Goal: Navigation & Orientation: Find specific page/section

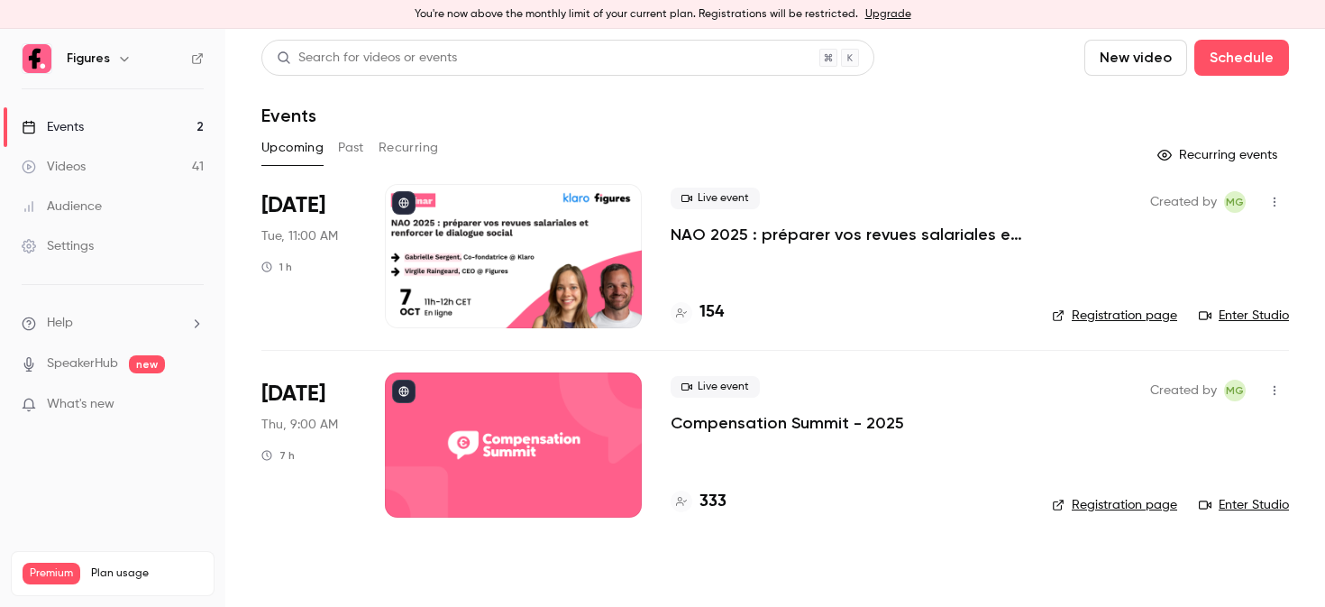
click at [557, 450] on div at bounding box center [513, 444] width 257 height 144
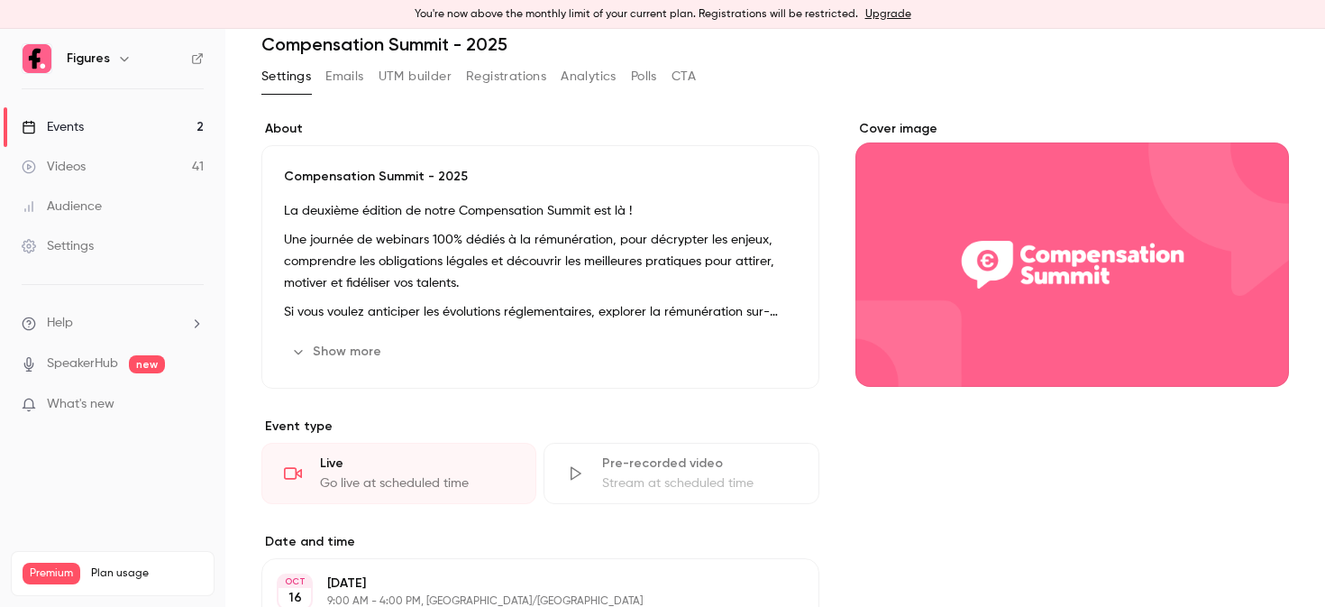
scroll to position [80, 0]
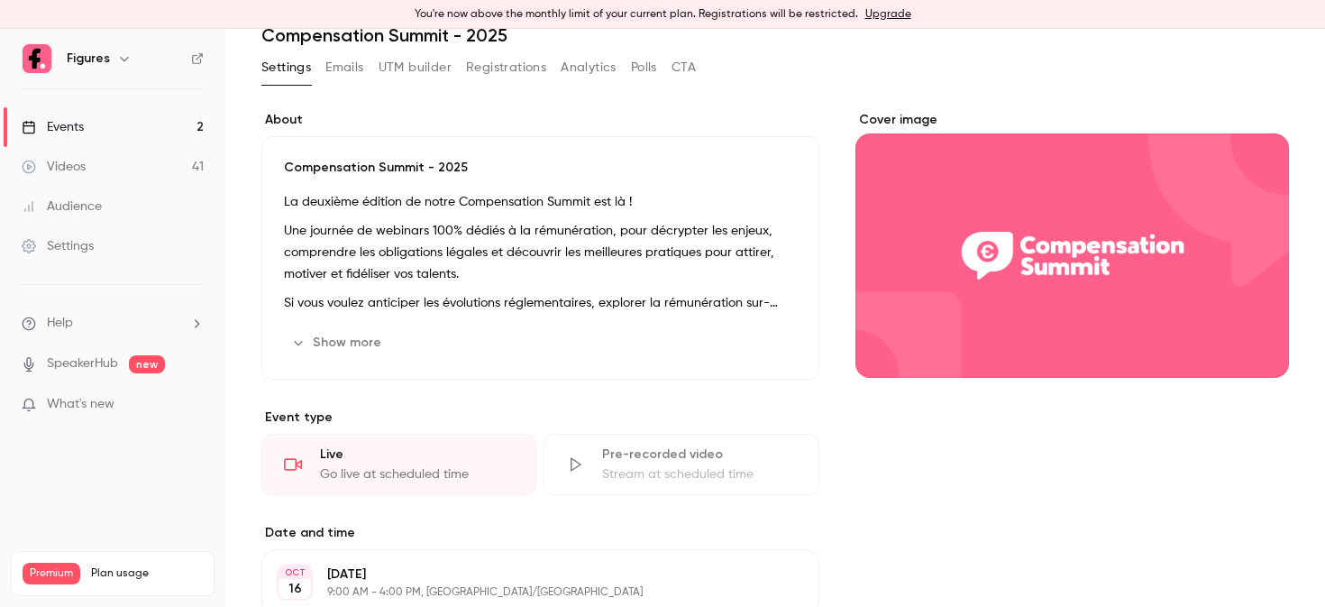
click at [324, 337] on button "Show more" at bounding box center [338, 342] width 108 height 29
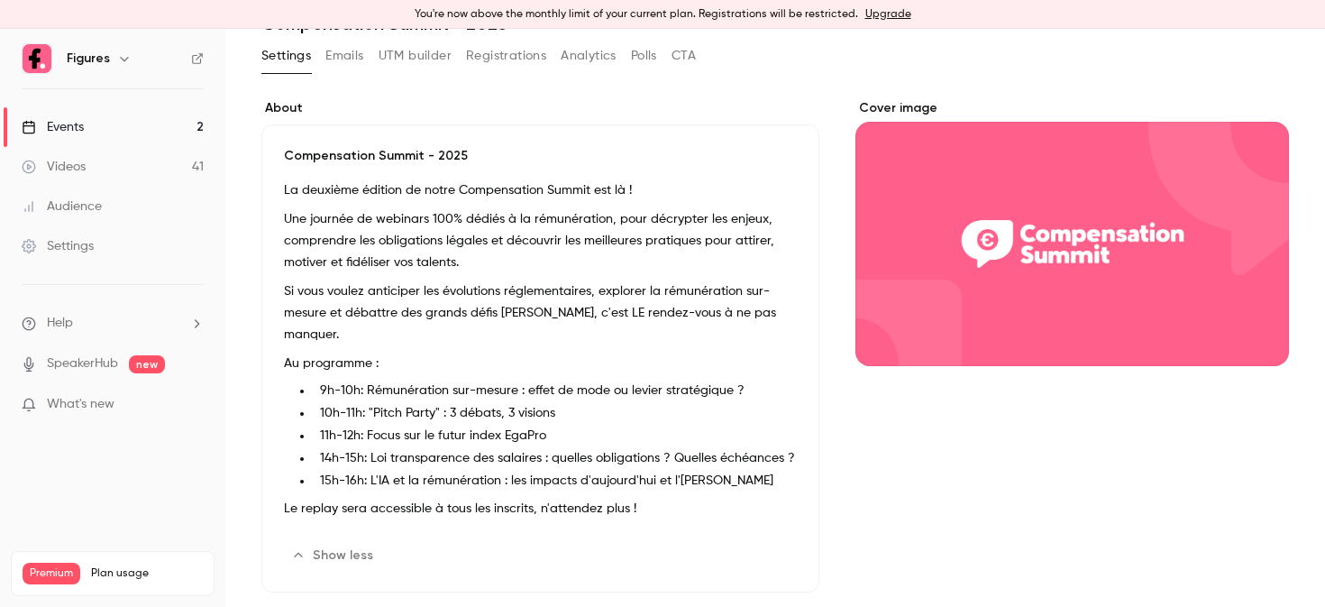
scroll to position [0, 0]
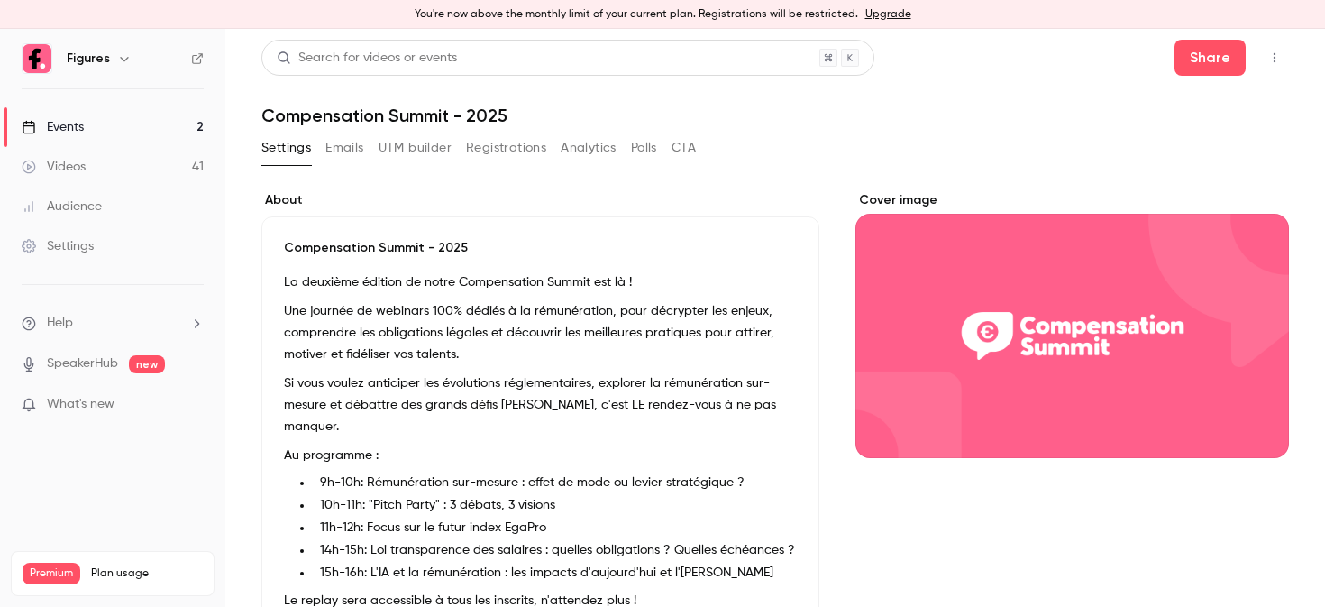
click at [527, 145] on button "Registrations" at bounding box center [506, 147] width 80 height 29
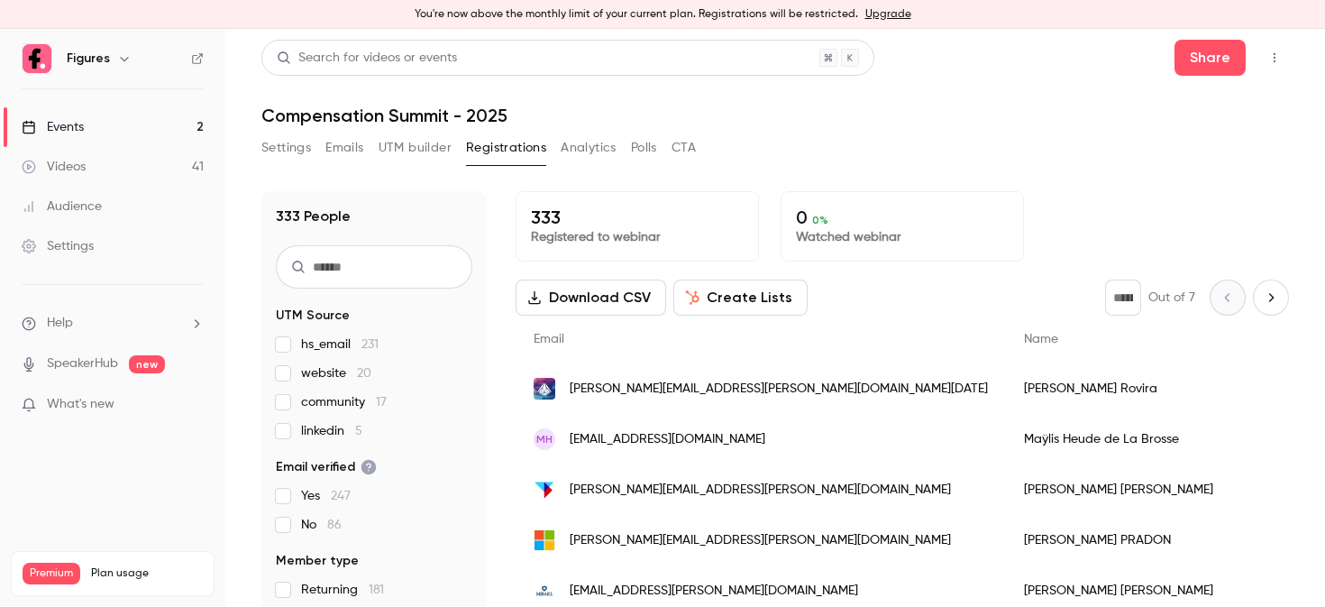
click at [140, 126] on link "Events 2" at bounding box center [112, 127] width 225 height 40
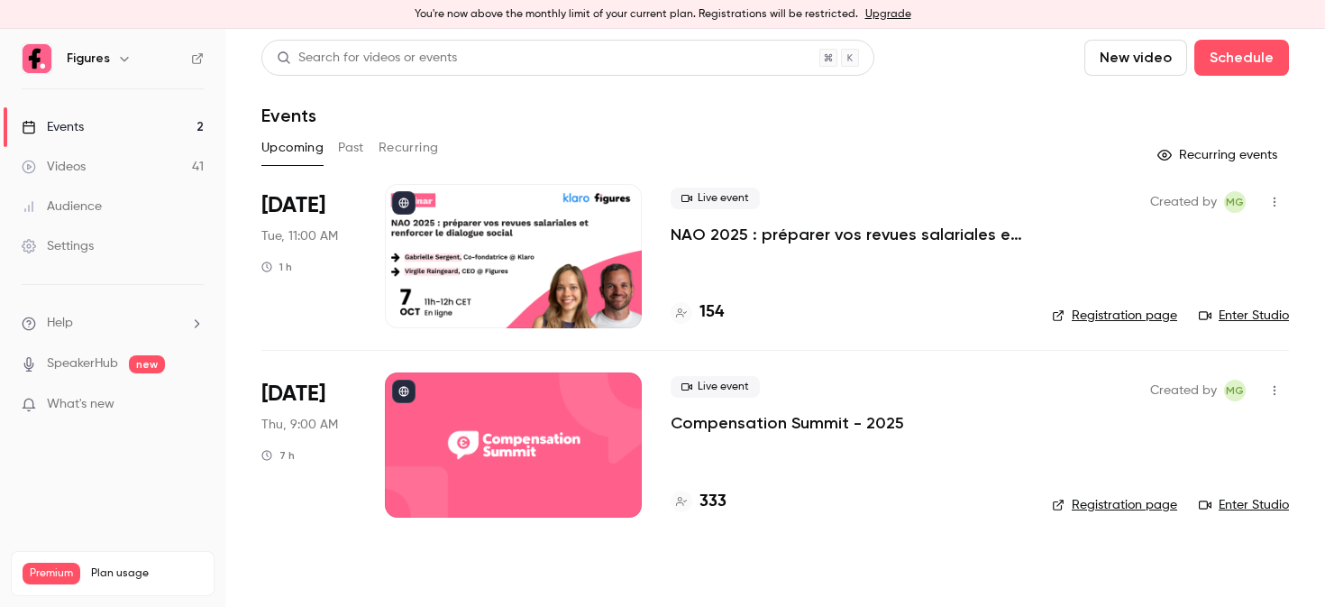
click at [139, 168] on link "Videos 41" at bounding box center [112, 167] width 225 height 40
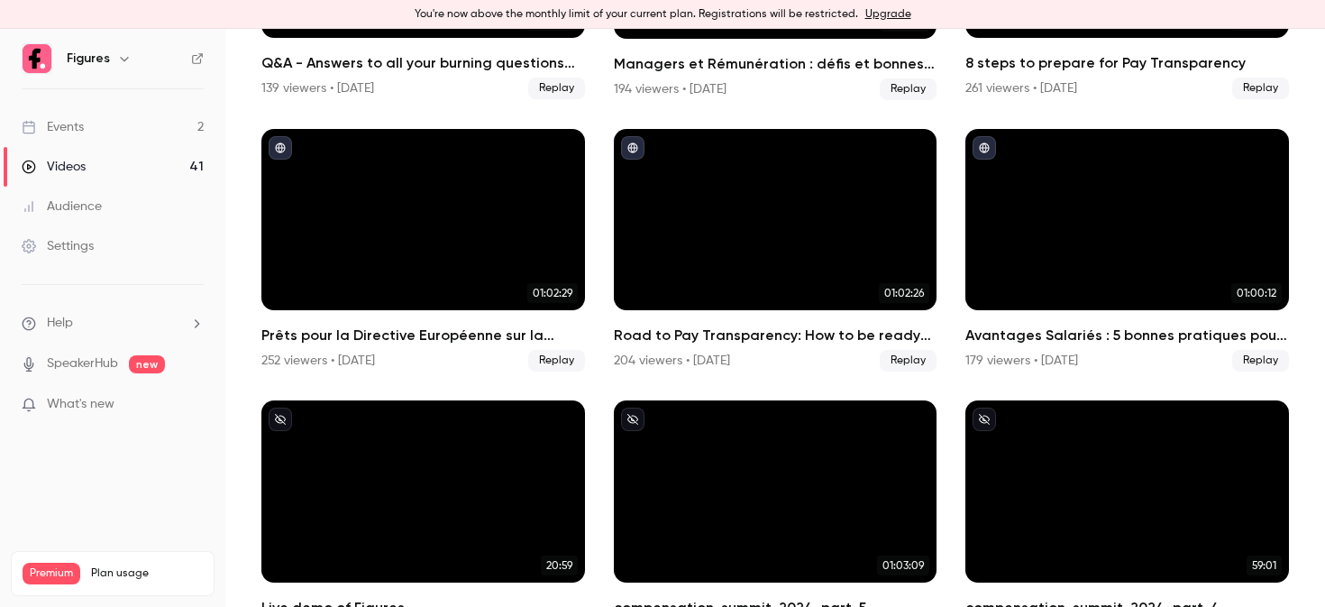
scroll to position [610, 0]
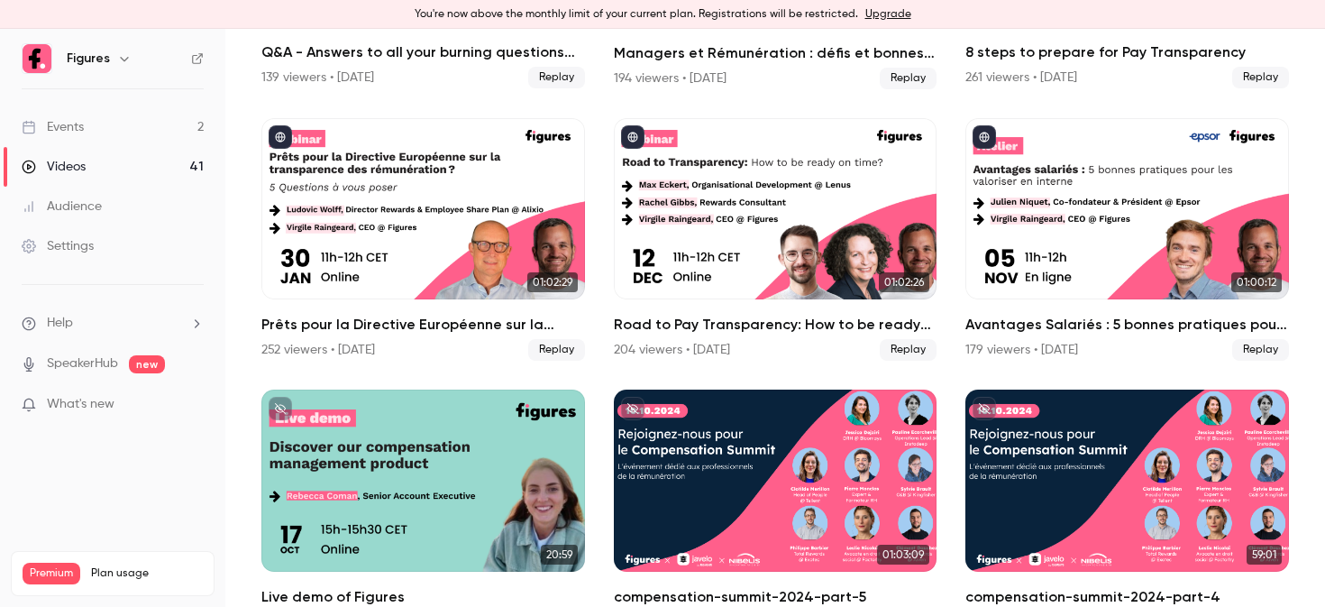
click at [122, 124] on link "Events 2" at bounding box center [112, 127] width 225 height 40
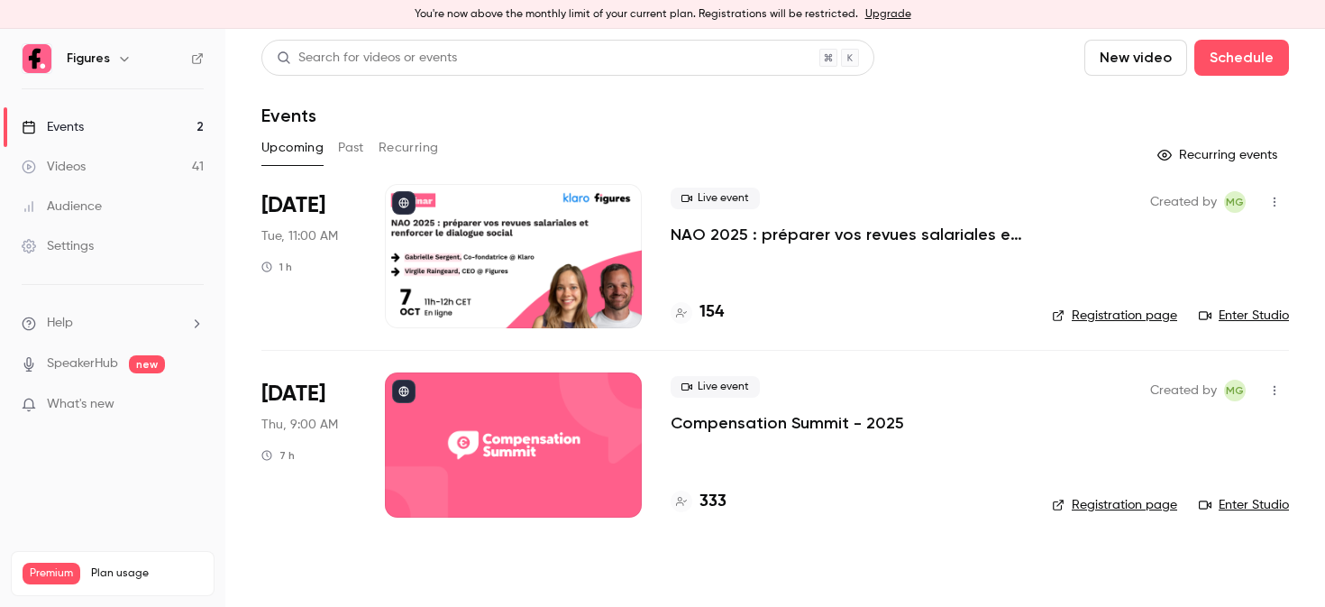
click at [529, 416] on div at bounding box center [513, 444] width 257 height 144
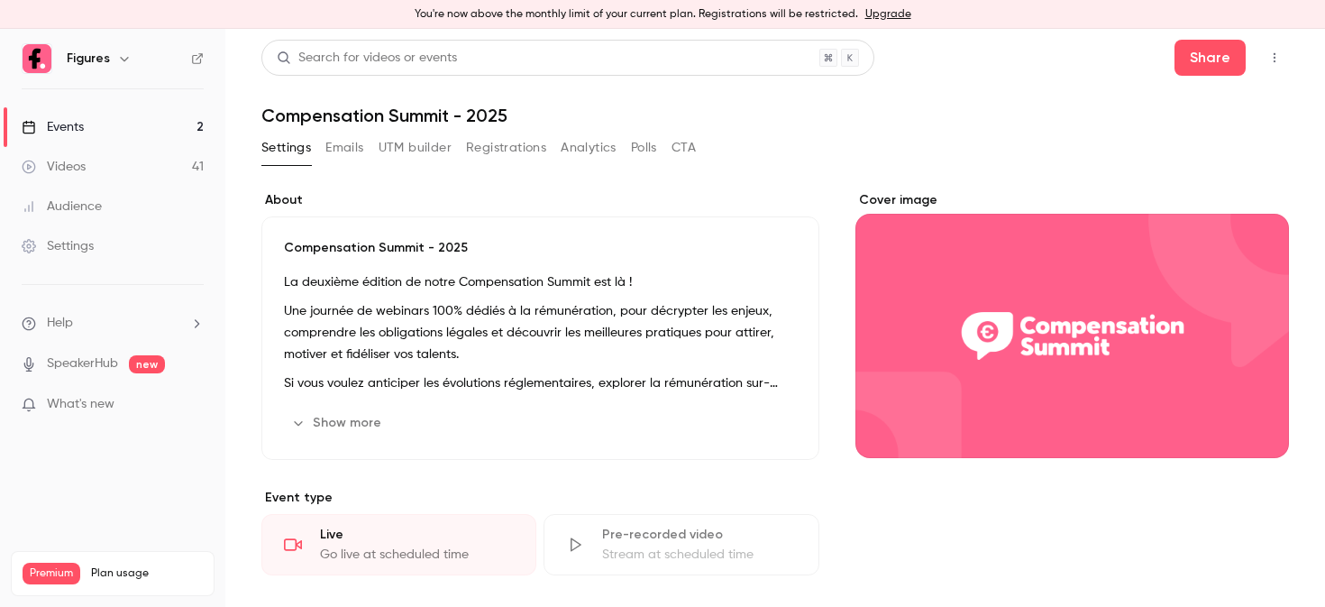
click at [497, 152] on button "Registrations" at bounding box center [506, 147] width 80 height 29
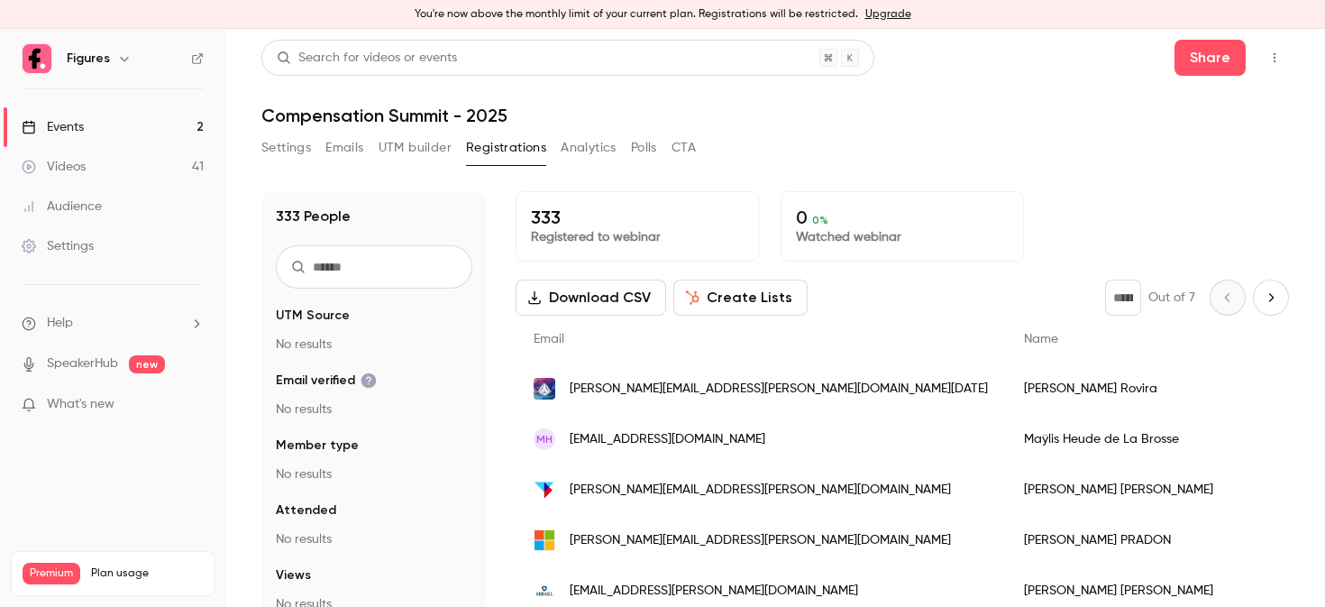
click at [284, 145] on button "Settings" at bounding box center [286, 147] width 50 height 29
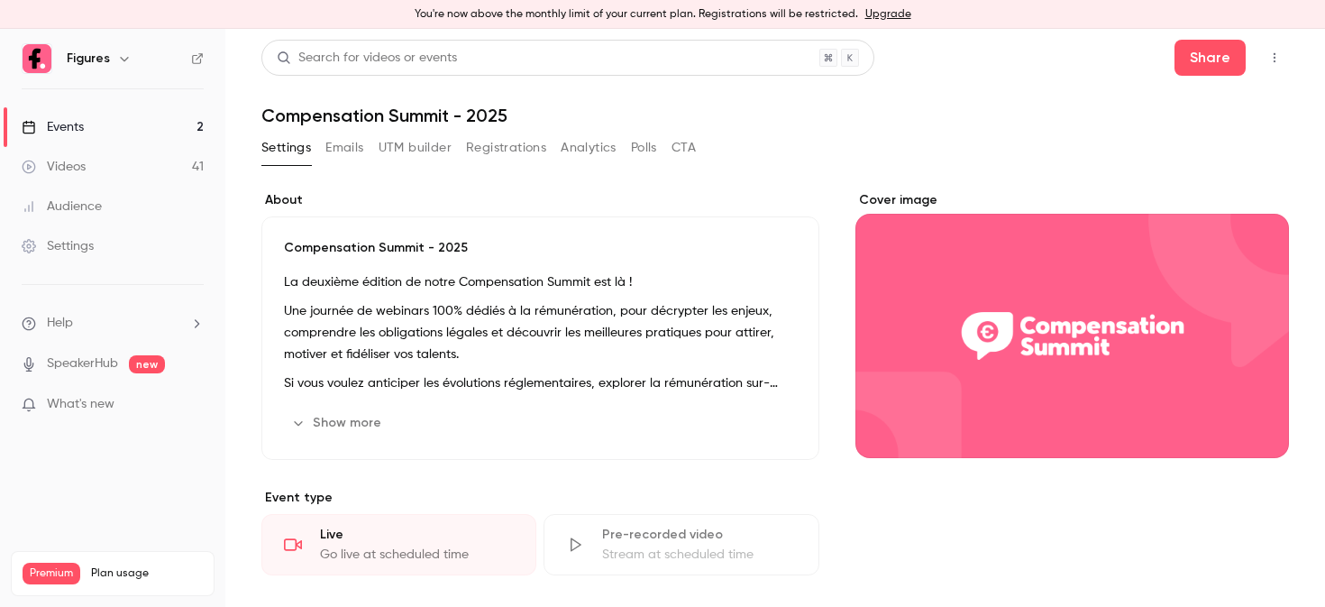
click at [325, 411] on button "Show more" at bounding box center [338, 422] width 108 height 29
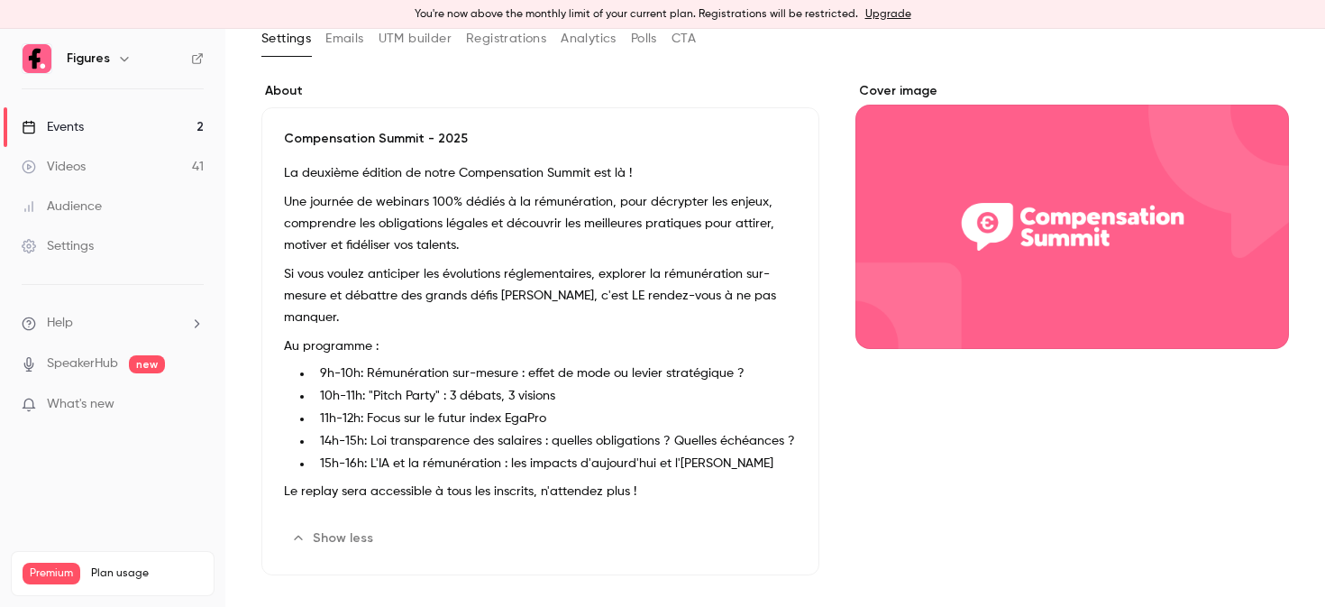
scroll to position [122, 0]
